Goal: Check status: Check status

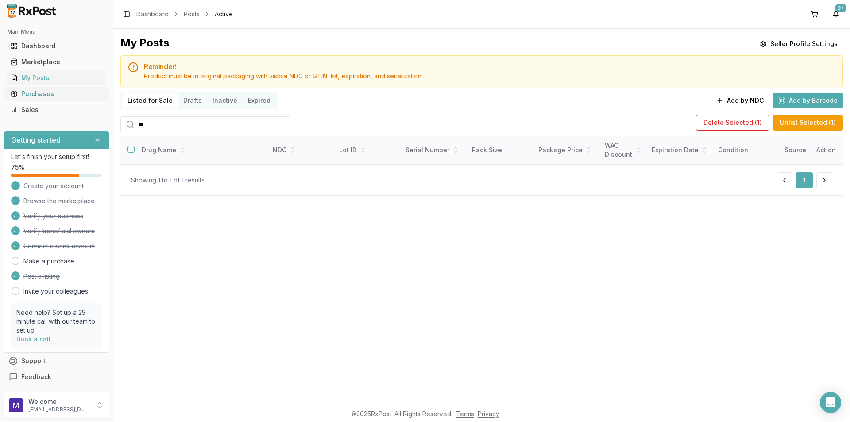
click at [66, 93] on div "Purchases" at bounding box center [57, 93] width 92 height 9
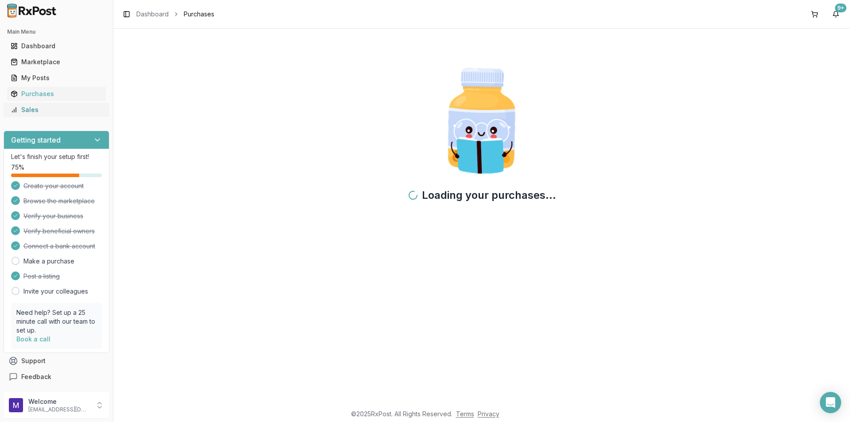
click at [52, 110] on div "Sales" at bounding box center [57, 109] width 92 height 9
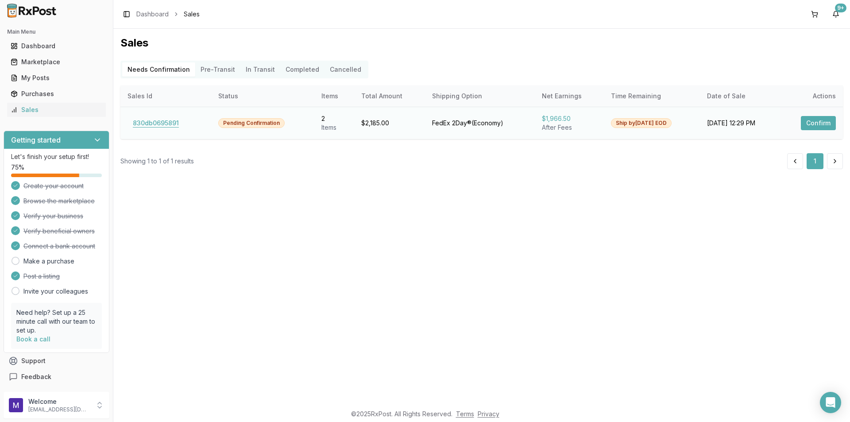
click at [168, 124] on button "830db0695891" at bounding box center [155, 123] width 57 height 14
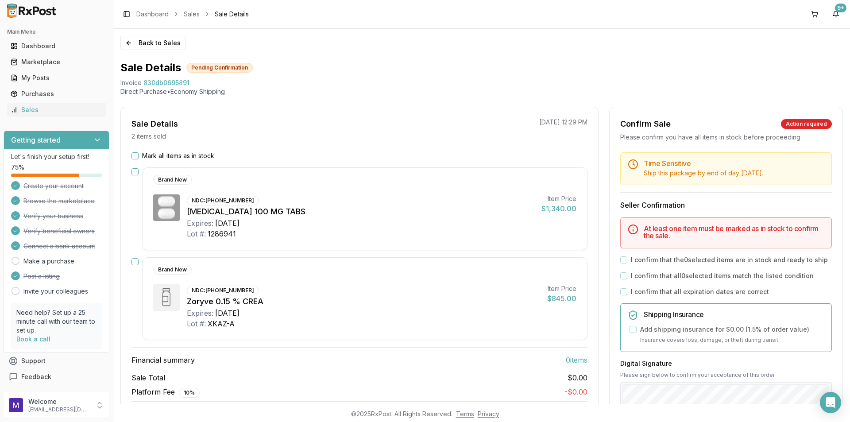
click at [138, 155] on button "Mark all items as in stock" at bounding box center [134, 155] width 7 height 7
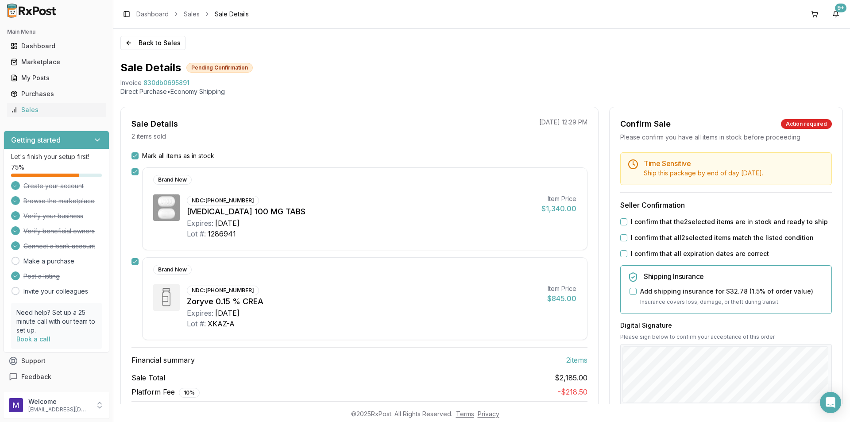
click at [622, 225] on button "I confirm that the 2 selected items are in stock and ready to ship" at bounding box center [623, 221] width 7 height 7
click at [622, 241] on button "I confirm that all 2 selected items match the listed condition" at bounding box center [623, 237] width 7 height 7
click at [623, 257] on button "I confirm that all expiration dates are correct" at bounding box center [623, 253] width 7 height 7
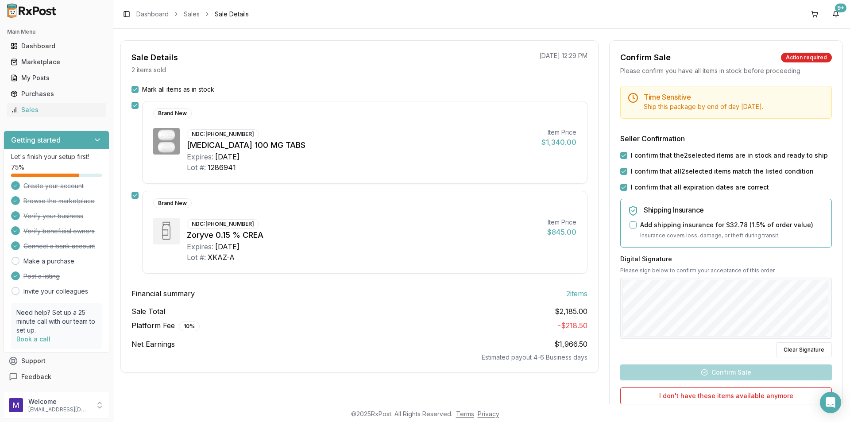
scroll to position [133, 0]
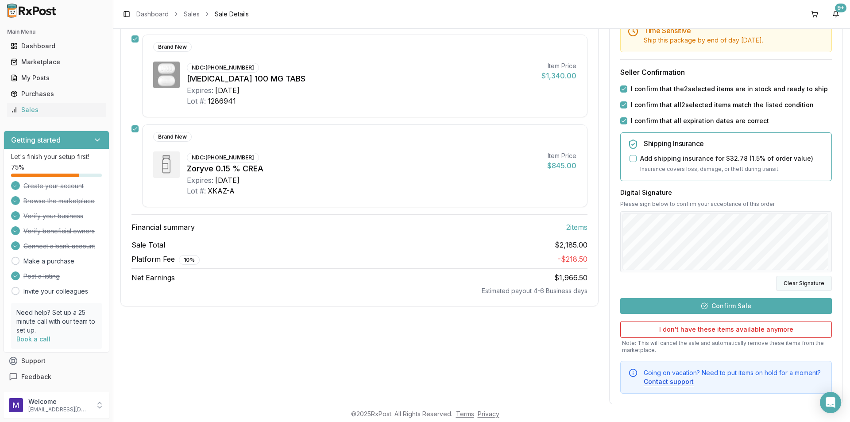
click at [783, 291] on button "Clear Signature" at bounding box center [804, 283] width 56 height 15
